Goal: Feedback & Contribution: Leave review/rating

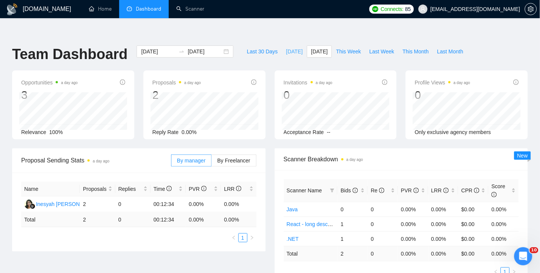
click at [296, 47] on span "[DATE]" at bounding box center [294, 51] width 17 height 8
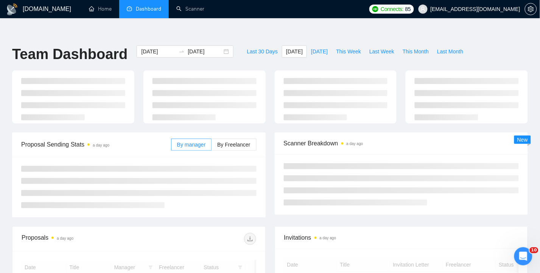
type input "[DATE]"
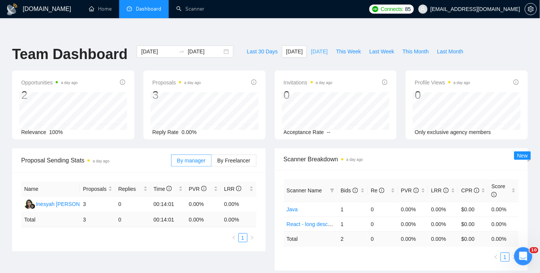
click at [320, 47] on span "[DATE]" at bounding box center [319, 51] width 17 height 8
type input "[DATE]"
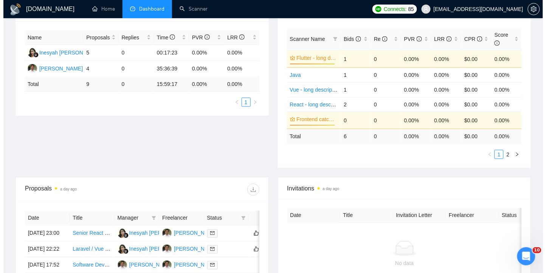
scroll to position [252, 0]
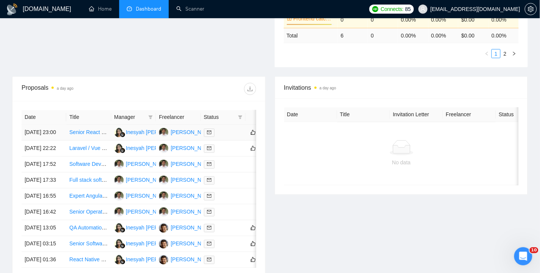
click at [31, 125] on td "[DATE] 23:00" at bounding box center [44, 133] width 45 height 16
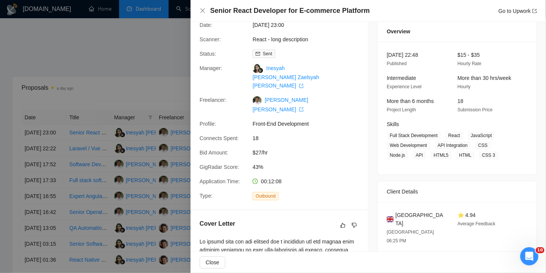
scroll to position [50, 0]
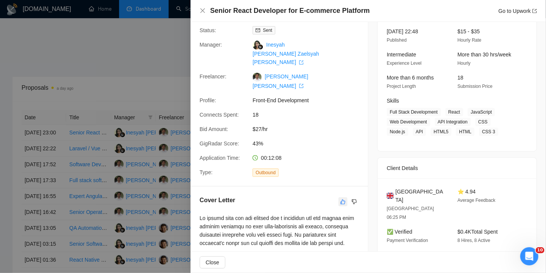
click at [340, 199] on icon "like" at bounding box center [342, 202] width 5 height 6
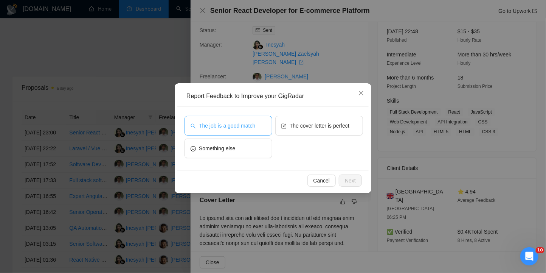
click at [236, 125] on span "The job is a good match" at bounding box center [227, 125] width 56 height 8
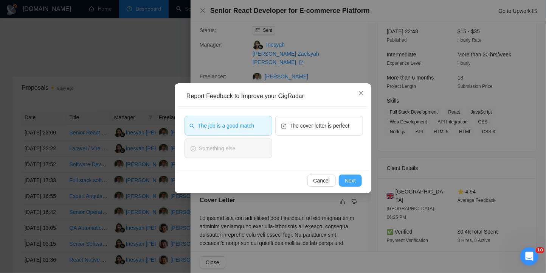
click at [349, 181] on span "Next" at bounding box center [350, 180] width 11 height 8
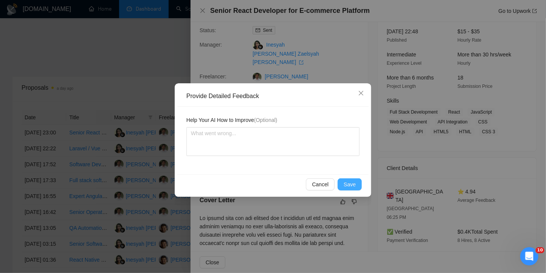
click at [352, 182] on span "Save" at bounding box center [350, 184] width 12 height 8
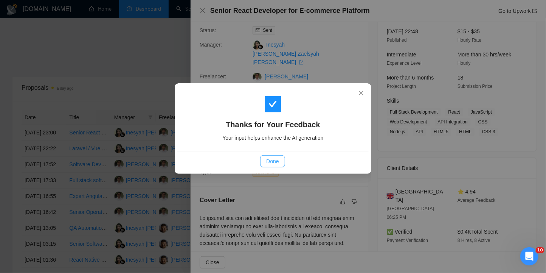
drag, startPoint x: 270, startPoint y: 161, endPoint x: 270, endPoint y: 152, distance: 8.3
click at [270, 161] on span "Done" at bounding box center [272, 161] width 12 height 8
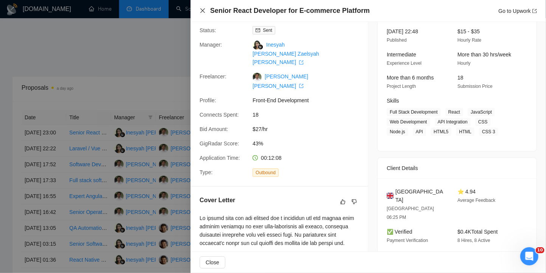
click at [202, 9] on icon "close" at bounding box center [203, 11] width 6 height 6
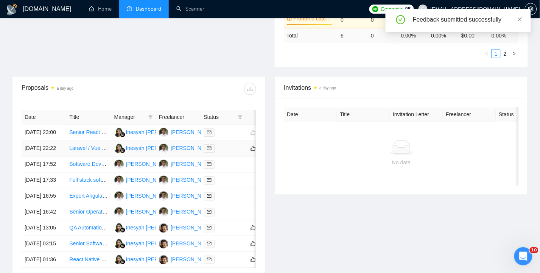
click at [35, 141] on td "[DATE] 22:22" at bounding box center [44, 149] width 45 height 16
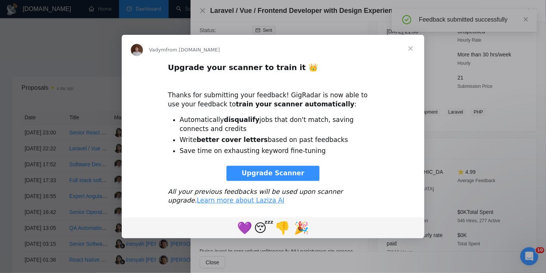
scroll to position [0, 0]
click at [410, 48] on span "Close" at bounding box center [410, 48] width 27 height 27
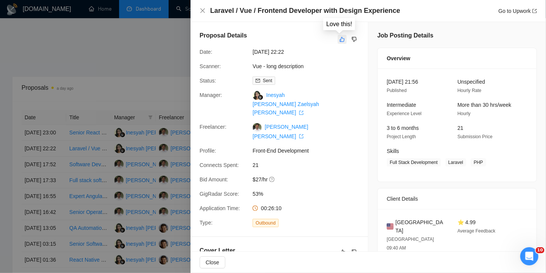
click at [340, 40] on icon "like" at bounding box center [342, 39] width 5 height 5
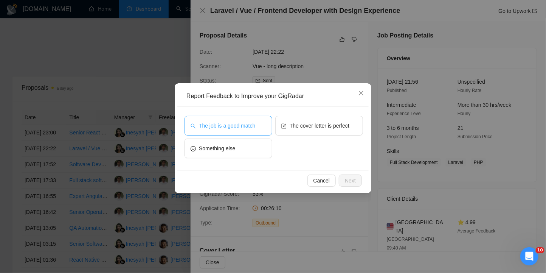
click at [217, 123] on span "The job is a good match" at bounding box center [227, 125] width 56 height 8
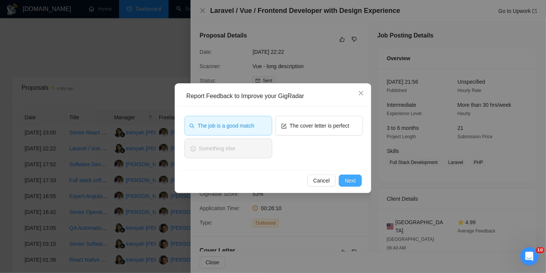
click at [349, 185] on button "Next" at bounding box center [350, 180] width 23 height 12
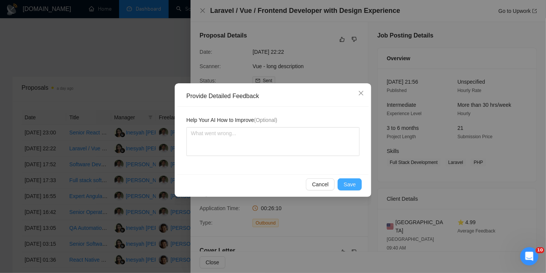
click at [351, 183] on span "Save" at bounding box center [350, 184] width 12 height 8
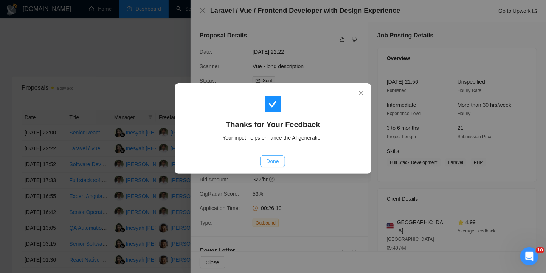
click at [278, 160] on span "Done" at bounding box center [272, 161] width 12 height 8
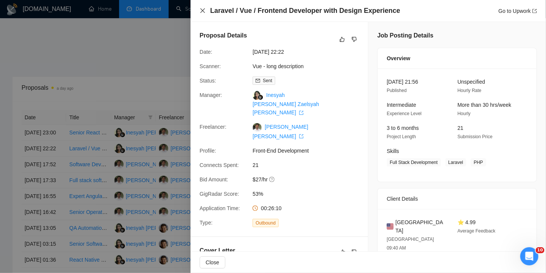
click at [200, 9] on icon "close" at bounding box center [203, 11] width 6 height 6
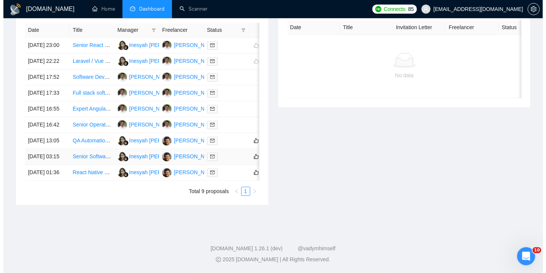
scroll to position [395, 0]
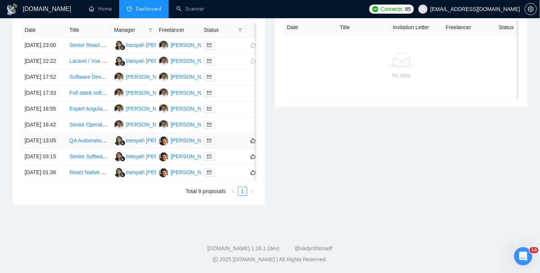
click at [36, 133] on td "[DATE] 13:05" at bounding box center [44, 141] width 45 height 16
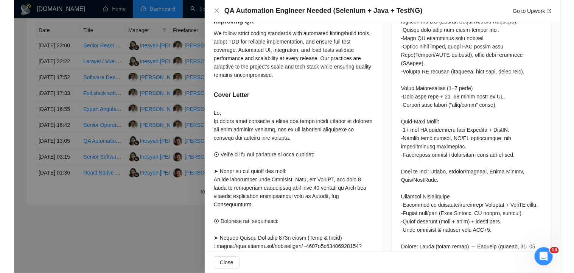
scroll to position [392, 0]
